Goal: Browse casually: Explore the website without a specific task or goal

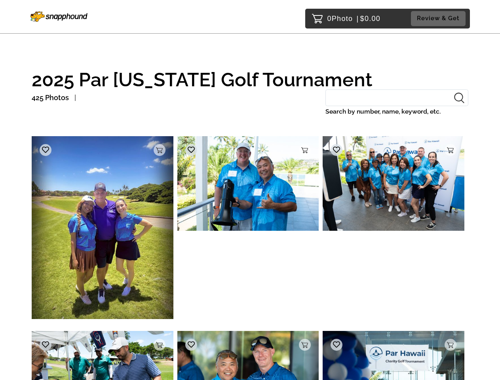
click at [103, 230] on img at bounding box center [103, 227] width 142 height 183
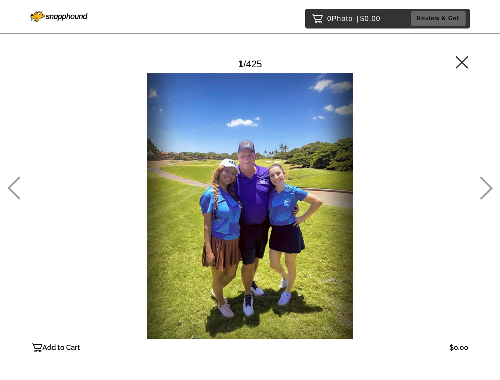
click at [160, 150] on div at bounding box center [250, 206] width 437 height 266
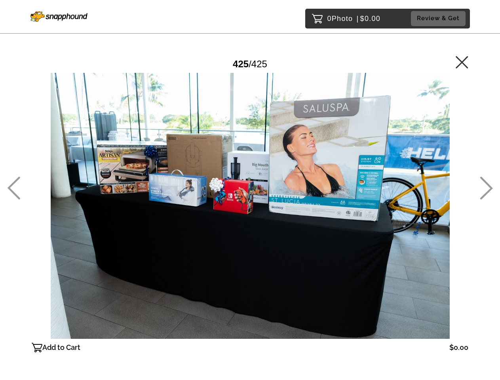
click at [46, 150] on div at bounding box center [250, 206] width 437 height 266
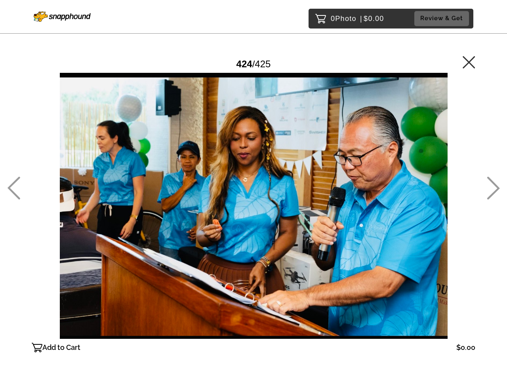
click at [248, 185] on div at bounding box center [254, 206] width 444 height 266
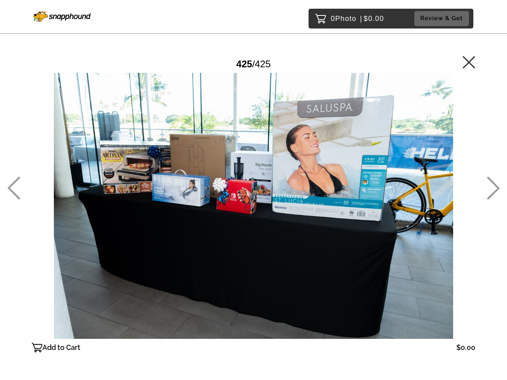
click at [305, 150] on div at bounding box center [254, 206] width 444 height 266
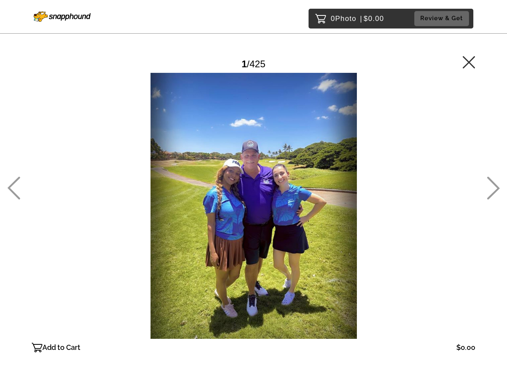
click at [191, 150] on div at bounding box center [254, 206] width 444 height 266
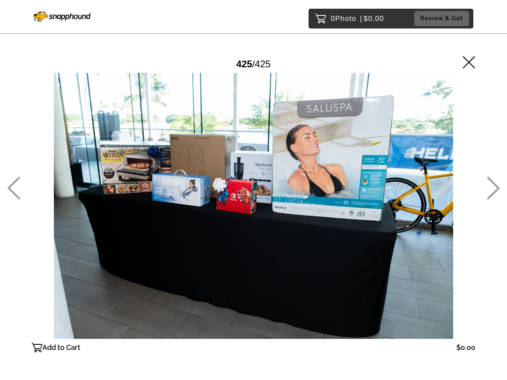
click at [394, 185] on div at bounding box center [254, 206] width 444 height 266
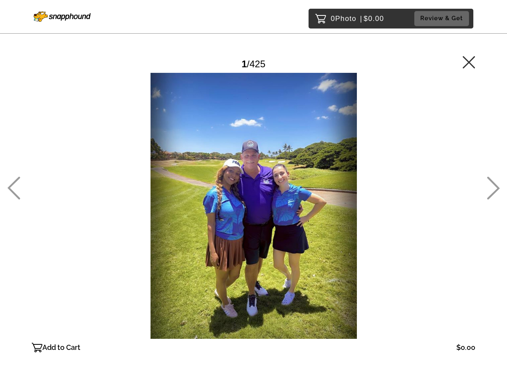
click at [451, 150] on div at bounding box center [254, 206] width 444 height 266
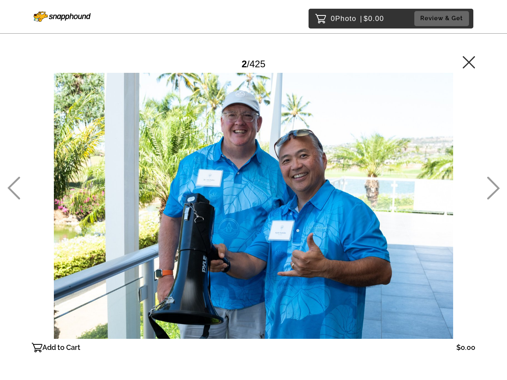
click at [337, 150] on div at bounding box center [254, 206] width 444 height 266
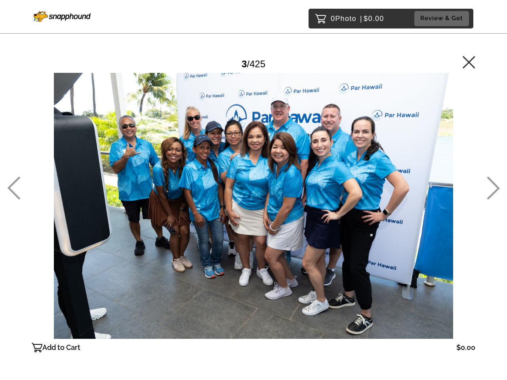
click at [103, 356] on div "Add to Cart $0.00 Gallery $0.00 Add" at bounding box center [254, 348] width 444 height 18
